Goal: Find specific page/section: Find specific page/section

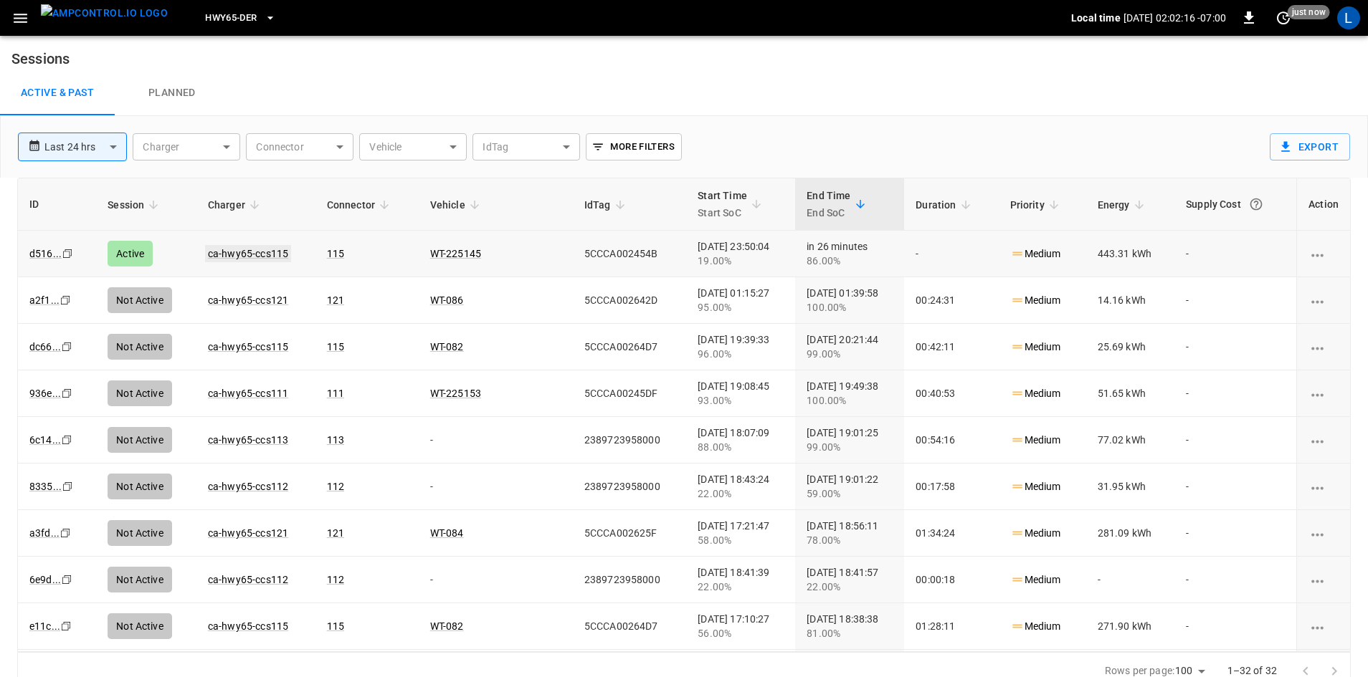
click at [271, 252] on link "ca-hwy65-ccs115" at bounding box center [248, 253] width 86 height 17
click at [209, 16] on span "HWY65-DER" at bounding box center [231, 18] width 52 height 16
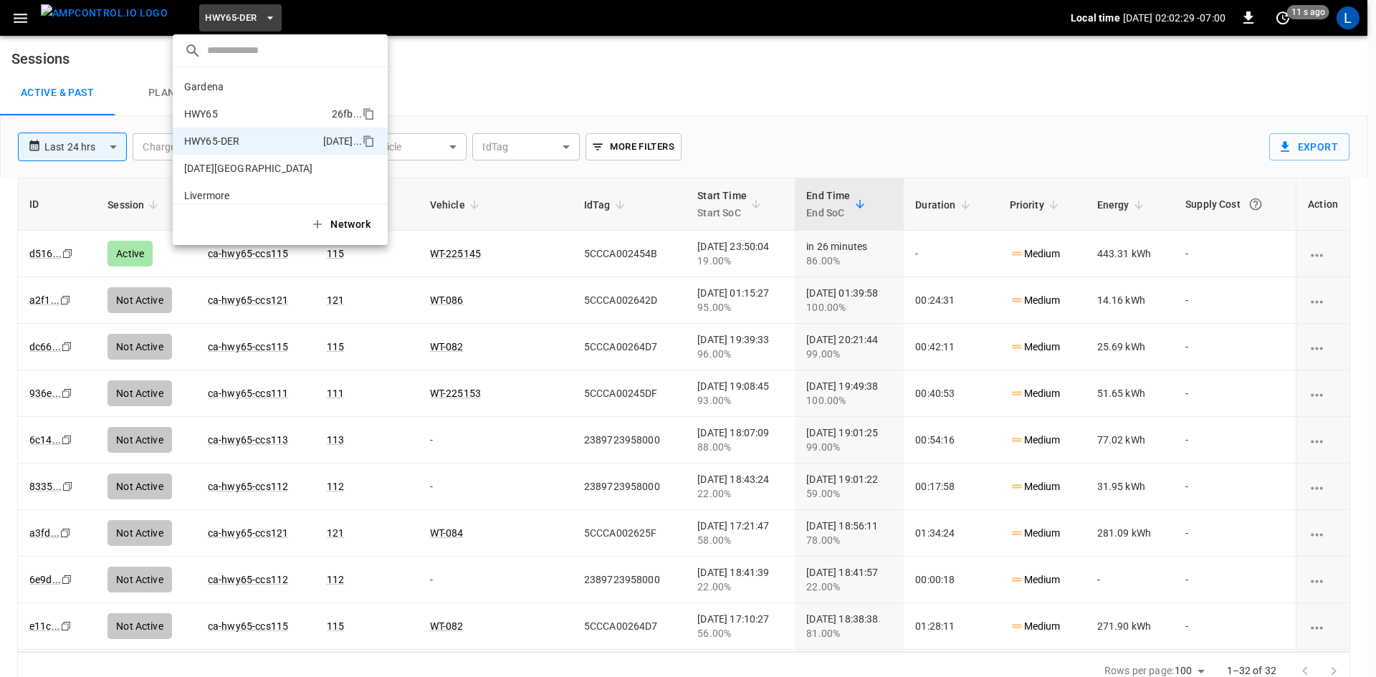
click at [236, 109] on p "HWY65" at bounding box center [255, 114] width 142 height 14
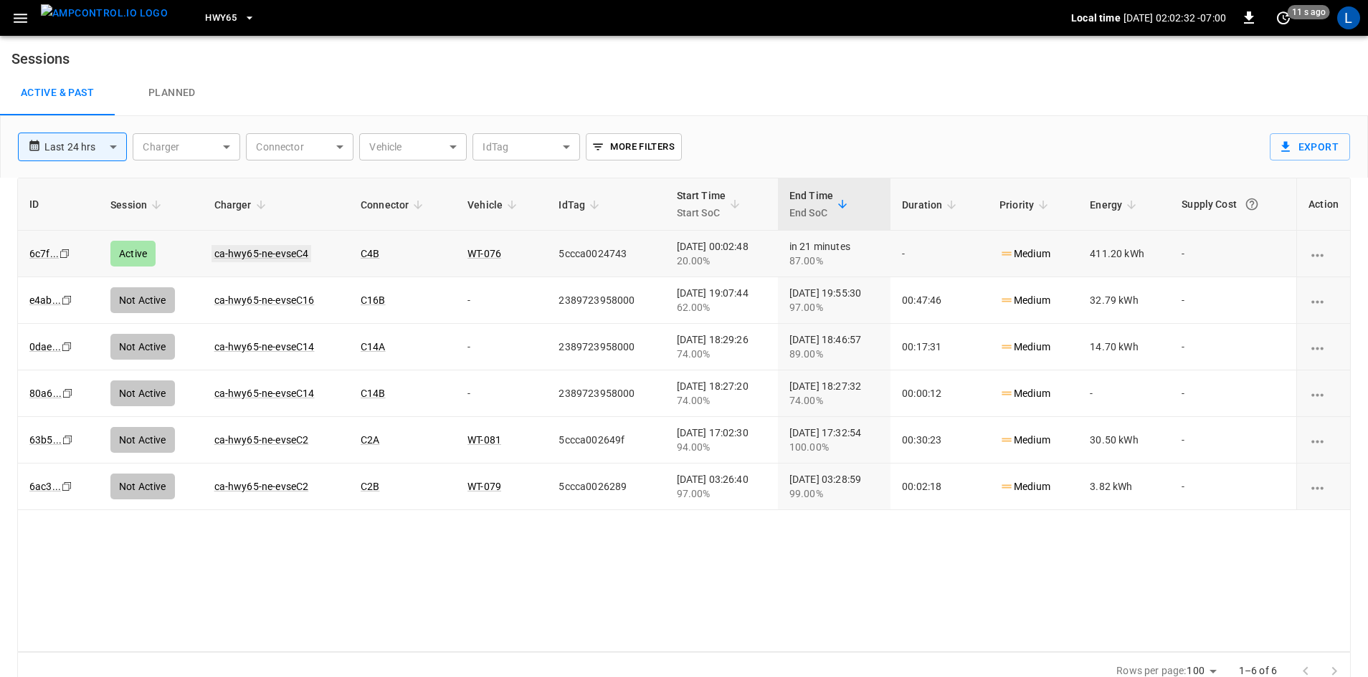
click at [254, 257] on link "ca-hwy65-ne-evseC4" at bounding box center [261, 253] width 100 height 17
click at [212, 16] on button "HWY65" at bounding box center [230, 18] width 62 height 28
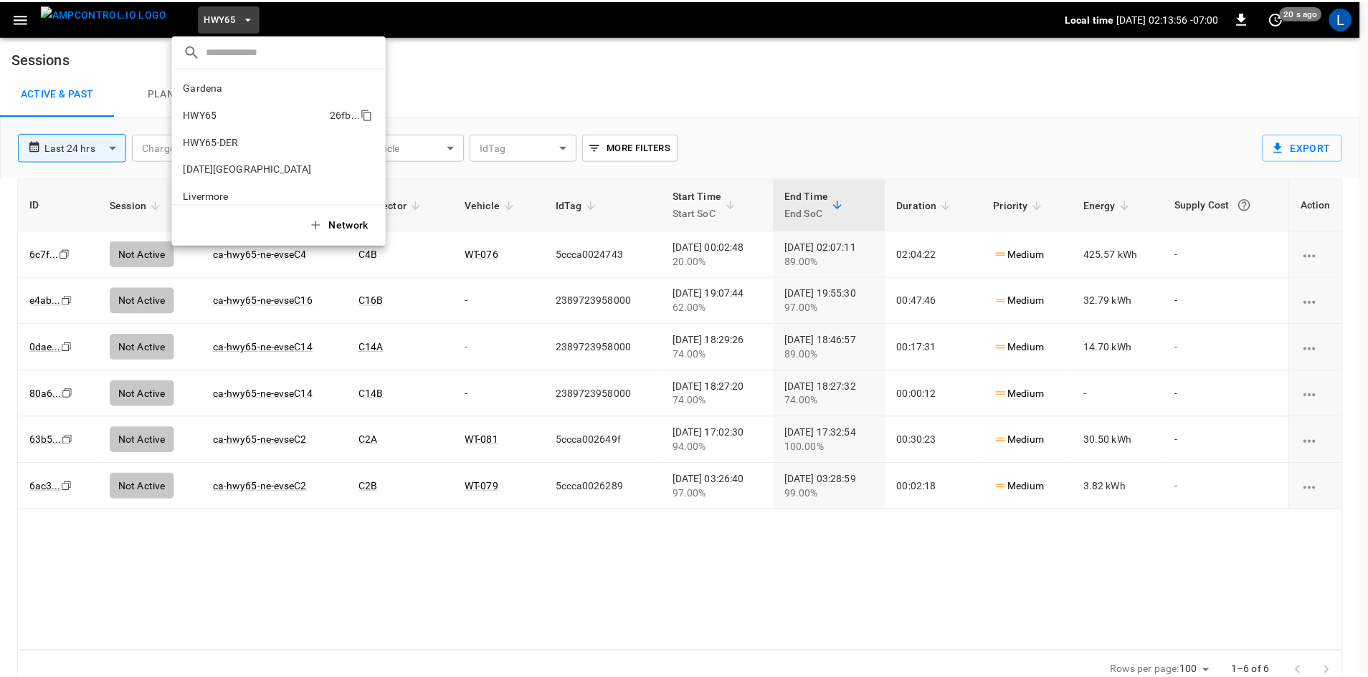
scroll to position [23, 0]
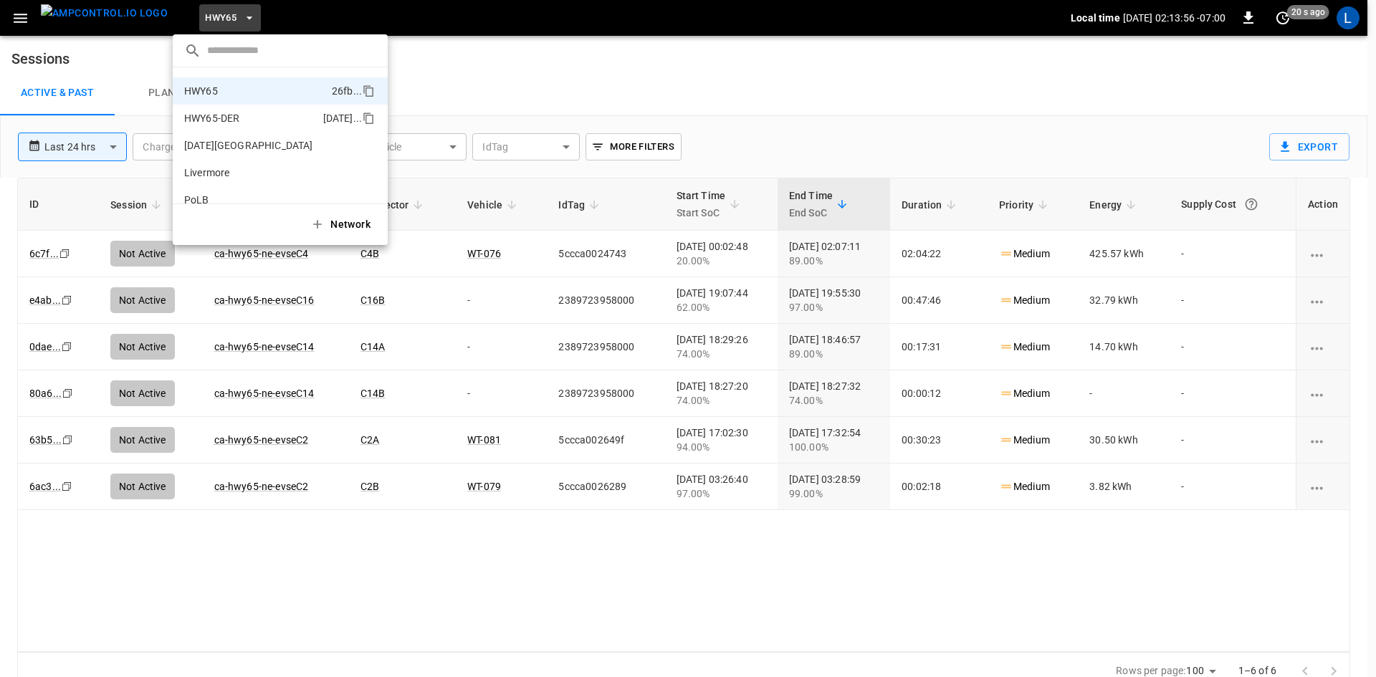
click at [276, 118] on p "HWY65-DER" at bounding box center [250, 118] width 133 height 14
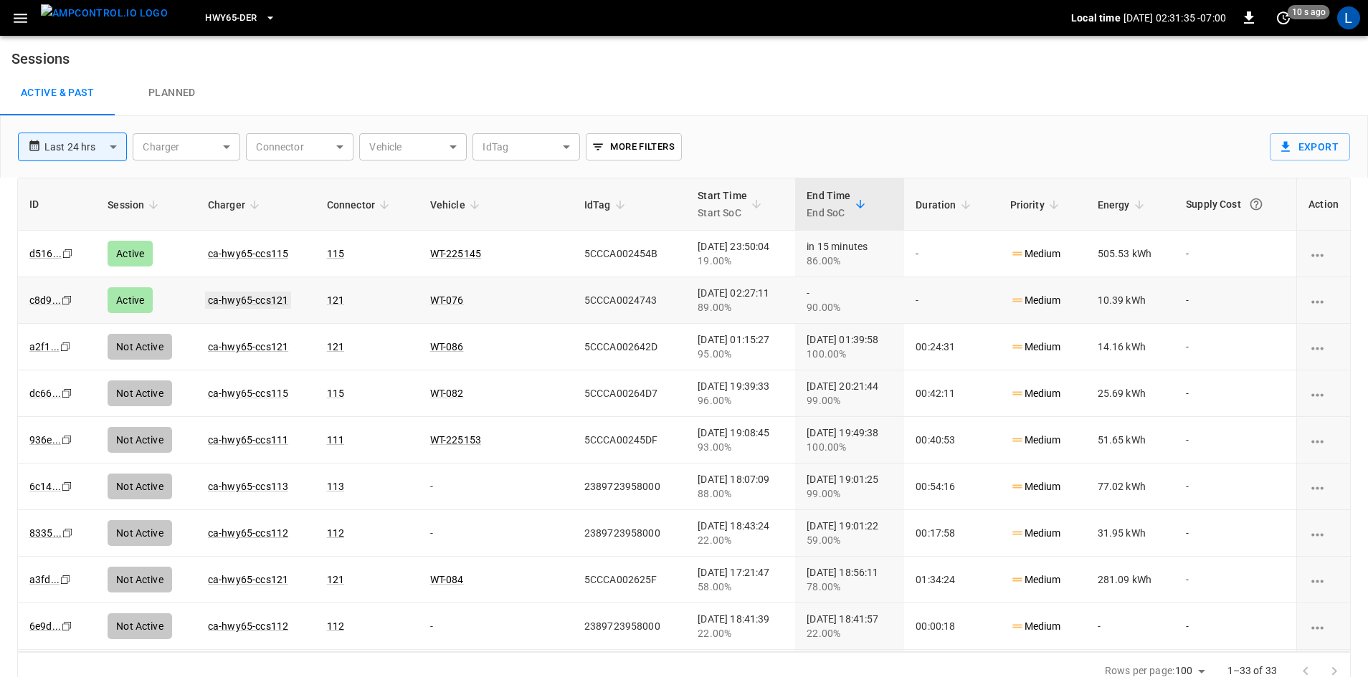
click at [265, 299] on link "ca-hwy65-ccs121" at bounding box center [248, 300] width 86 height 17
click at [269, 252] on link "ca-hwy65-ccs115" at bounding box center [248, 253] width 86 height 17
click at [260, 302] on link "ca-hwy65-ccs121" at bounding box center [248, 300] width 86 height 17
click at [259, 257] on link "ca-hwy65-ccs115" at bounding box center [248, 253] width 86 height 17
click at [248, 252] on link "ca-hwy65-ccs121" at bounding box center [248, 253] width 86 height 17
